Goal: Task Accomplishment & Management: Use online tool/utility

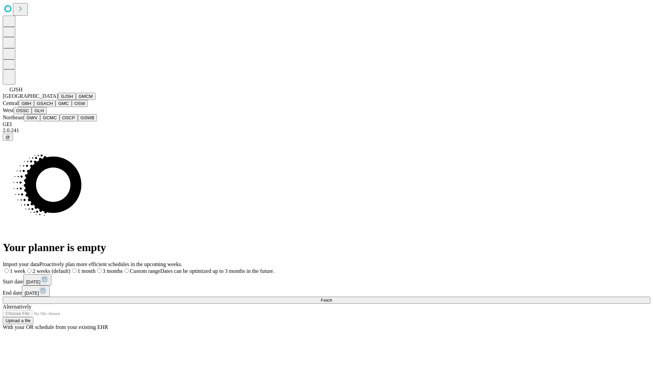
click at [58, 100] on button "GJSH" at bounding box center [67, 96] width 18 height 7
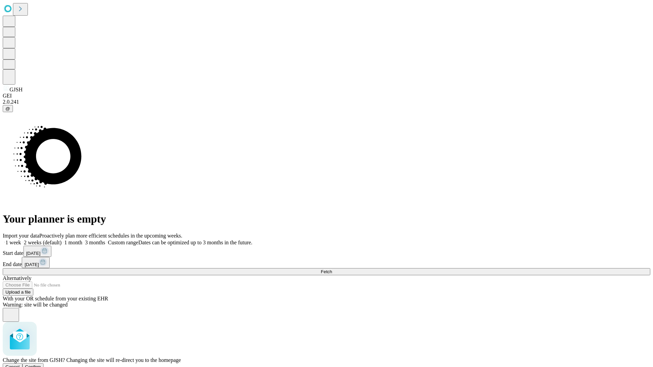
click at [41, 364] on span "Confirm" at bounding box center [33, 366] width 16 height 5
click at [21, 240] on label "1 week" at bounding box center [12, 243] width 18 height 6
click at [332, 269] on span "Fetch" at bounding box center [326, 271] width 11 height 5
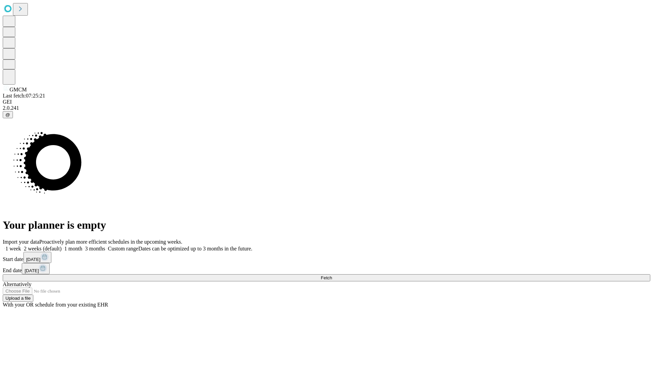
click at [21, 246] on label "1 week" at bounding box center [12, 249] width 18 height 6
click at [332, 275] on span "Fetch" at bounding box center [326, 277] width 11 height 5
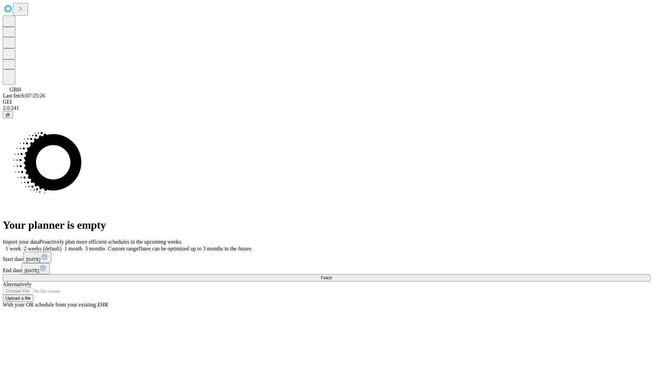
click at [21, 246] on label "1 week" at bounding box center [12, 249] width 18 height 6
click at [332, 275] on span "Fetch" at bounding box center [326, 277] width 11 height 5
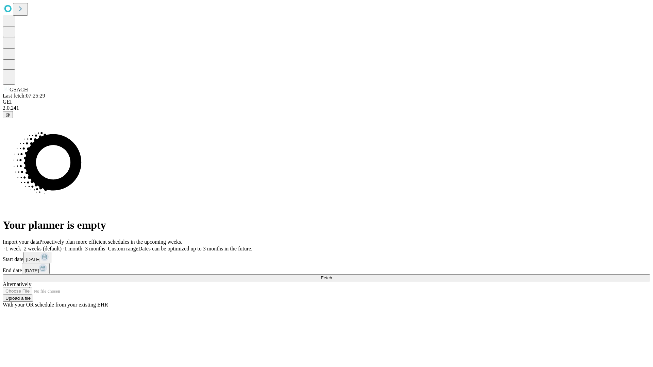
click at [21, 246] on label "1 week" at bounding box center [12, 249] width 18 height 6
click at [332, 275] on span "Fetch" at bounding box center [326, 277] width 11 height 5
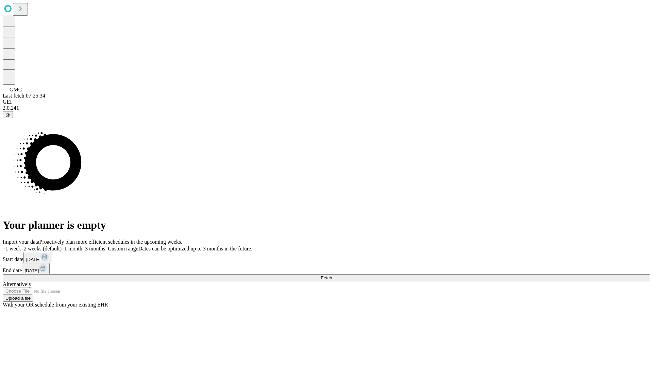
click at [332, 275] on span "Fetch" at bounding box center [326, 277] width 11 height 5
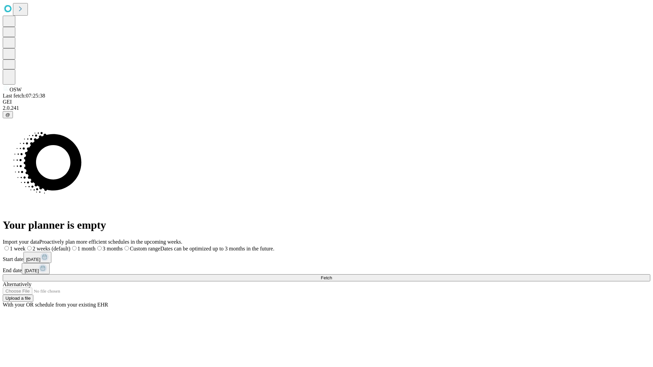
click at [25, 246] on label "1 week" at bounding box center [14, 249] width 23 height 6
click at [332, 275] on span "Fetch" at bounding box center [326, 277] width 11 height 5
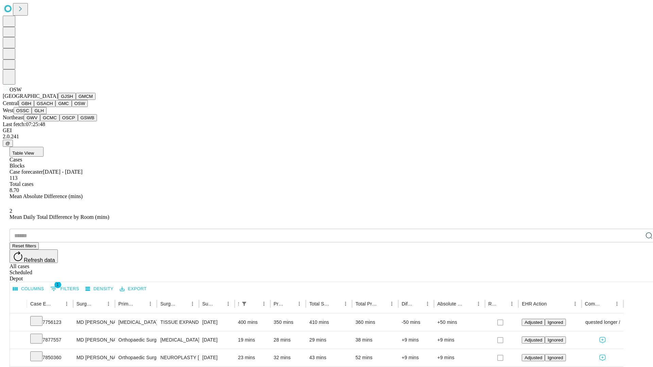
click at [32, 114] on button "OSSC" at bounding box center [23, 110] width 18 height 7
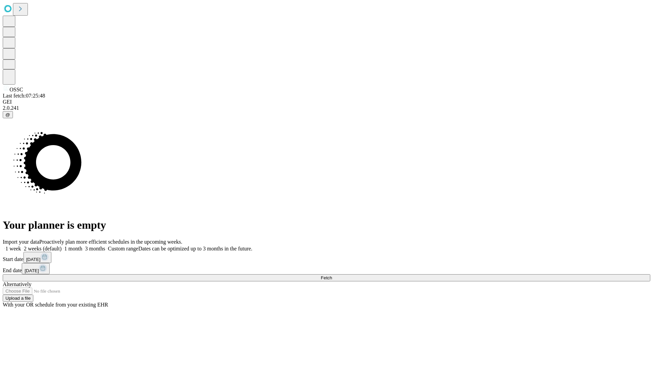
click at [21, 246] on label "1 week" at bounding box center [12, 249] width 18 height 6
click at [332, 275] on span "Fetch" at bounding box center [326, 277] width 11 height 5
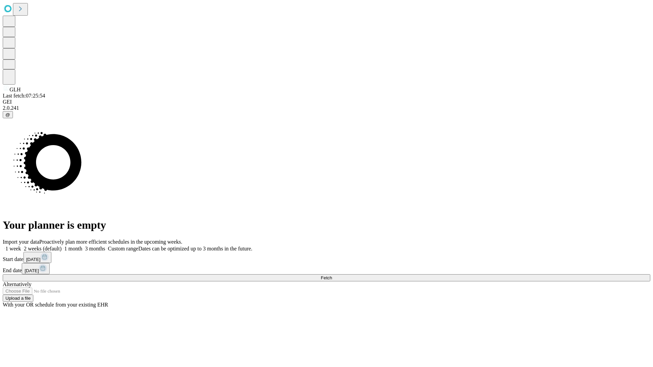
click at [21, 246] on label "1 week" at bounding box center [12, 249] width 18 height 6
click at [332, 275] on span "Fetch" at bounding box center [326, 277] width 11 height 5
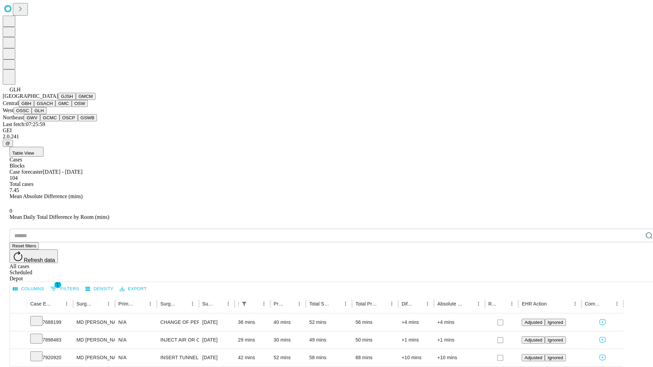
click at [40, 121] on button "GWV" at bounding box center [32, 117] width 16 height 7
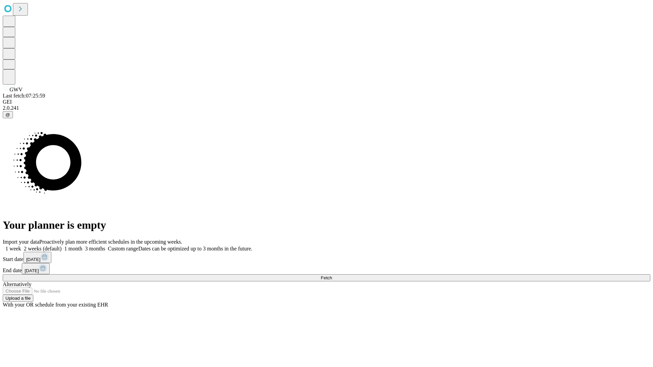
click at [21, 246] on label "1 week" at bounding box center [12, 249] width 18 height 6
click at [332, 275] on span "Fetch" at bounding box center [326, 277] width 11 height 5
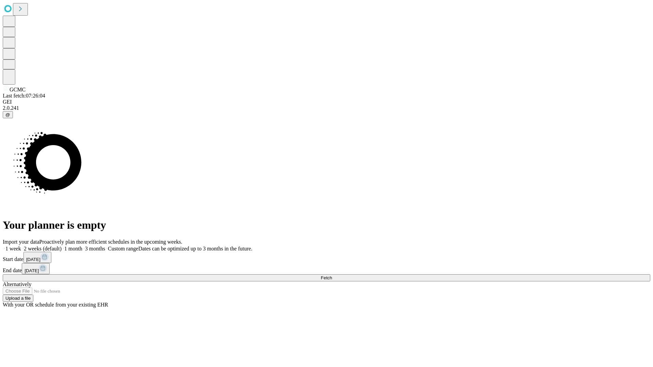
click at [21, 246] on label "1 week" at bounding box center [12, 249] width 18 height 6
click at [332, 275] on span "Fetch" at bounding box center [326, 277] width 11 height 5
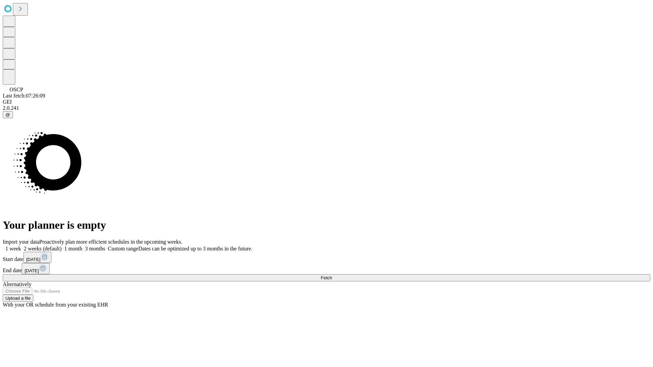
click at [21, 246] on label "1 week" at bounding box center [12, 249] width 18 height 6
click at [332, 275] on span "Fetch" at bounding box center [326, 277] width 11 height 5
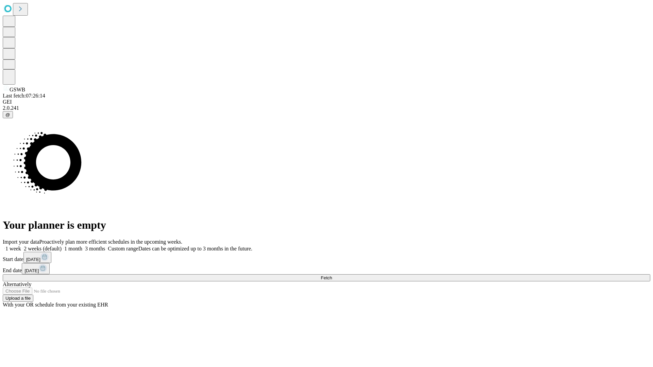
click at [21, 246] on label "1 week" at bounding box center [12, 249] width 18 height 6
click at [332, 275] on span "Fetch" at bounding box center [326, 277] width 11 height 5
